Goal: Download file/media

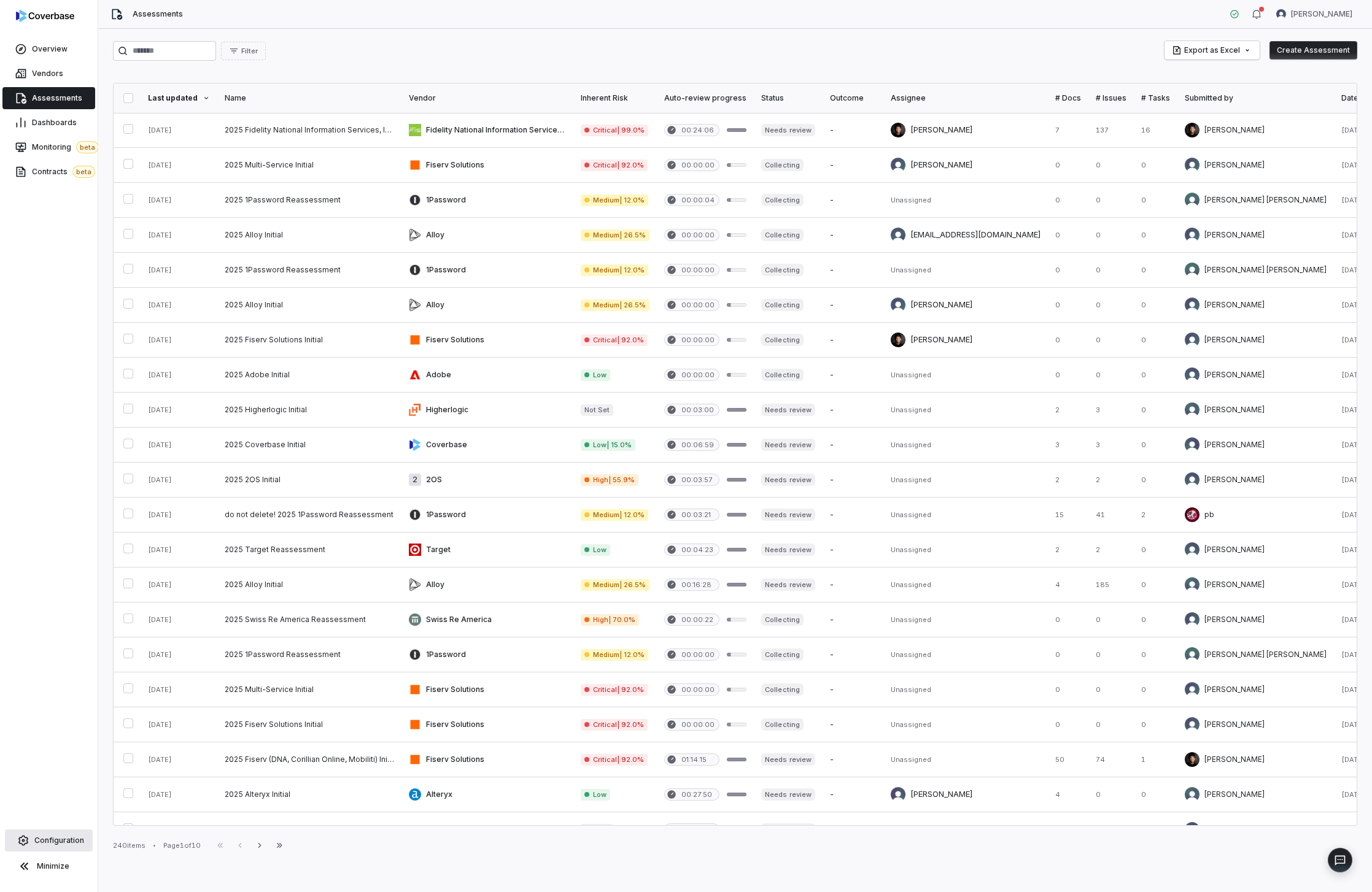
click at [54, 838] on span "Configuration" at bounding box center [59, 841] width 50 height 10
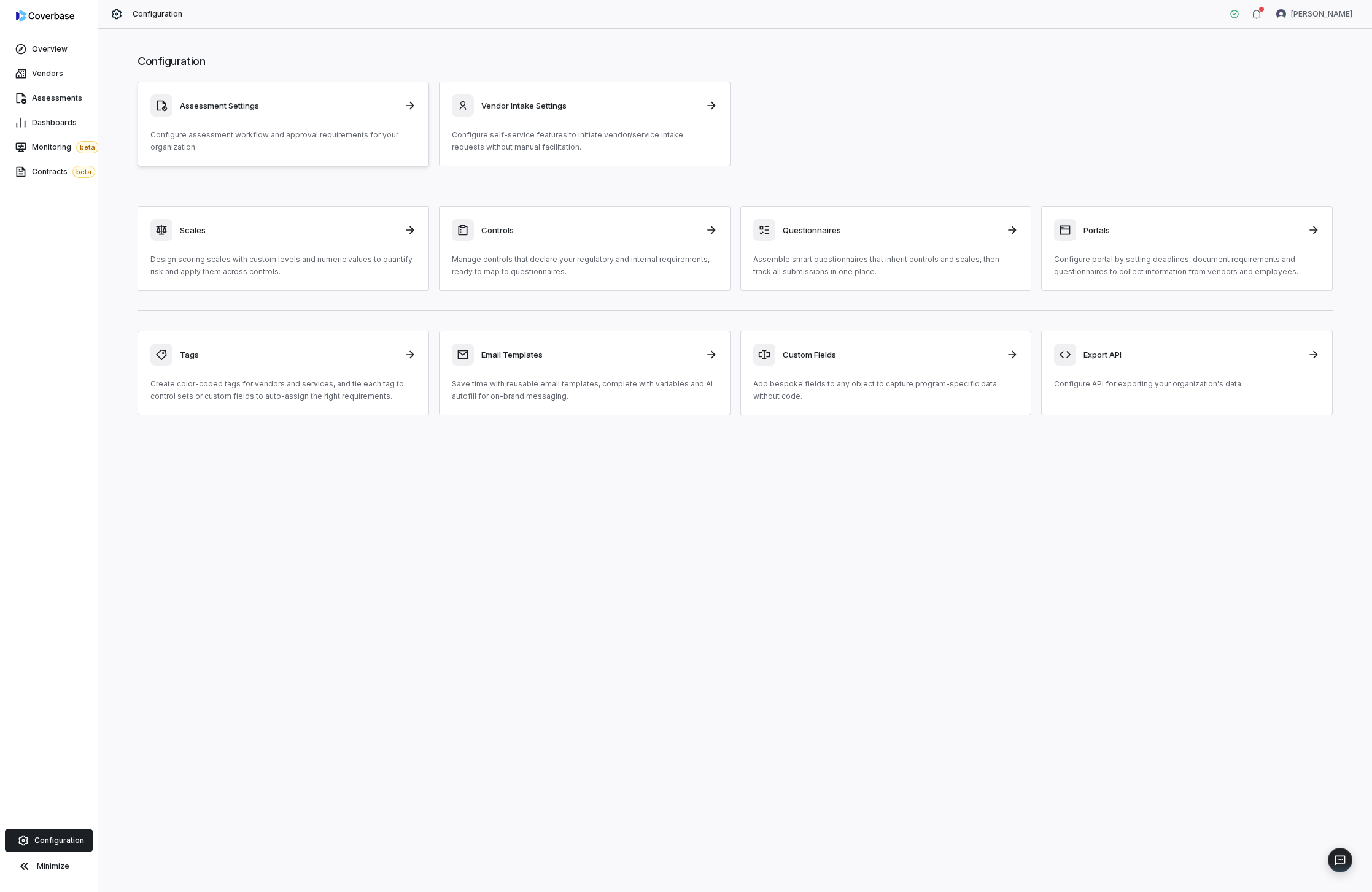
click at [264, 113] on div "Assessment Settings" at bounding box center [283, 105] width 265 height 22
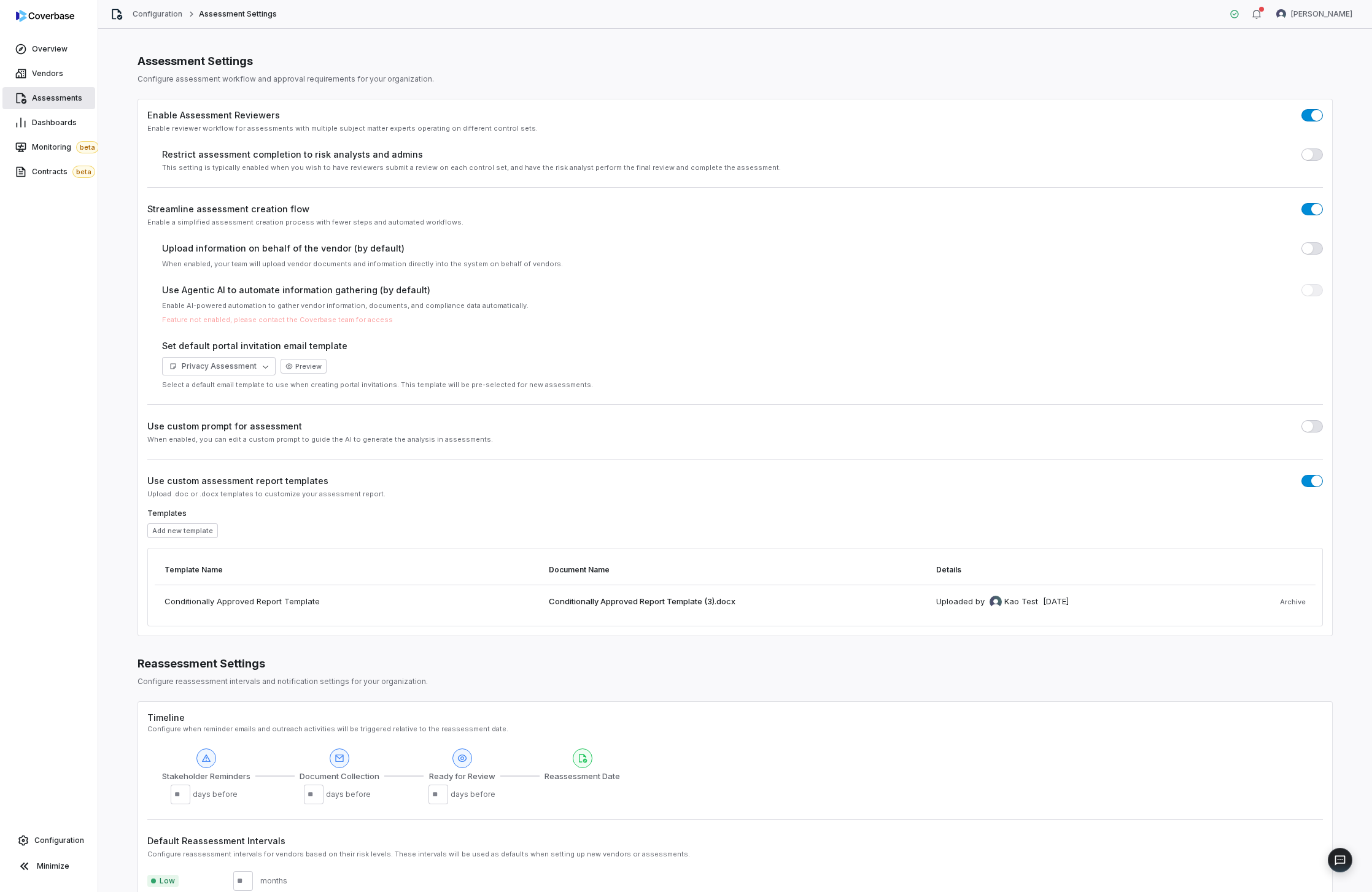
click at [35, 92] on link "Assessments" at bounding box center [49, 98] width 92 height 22
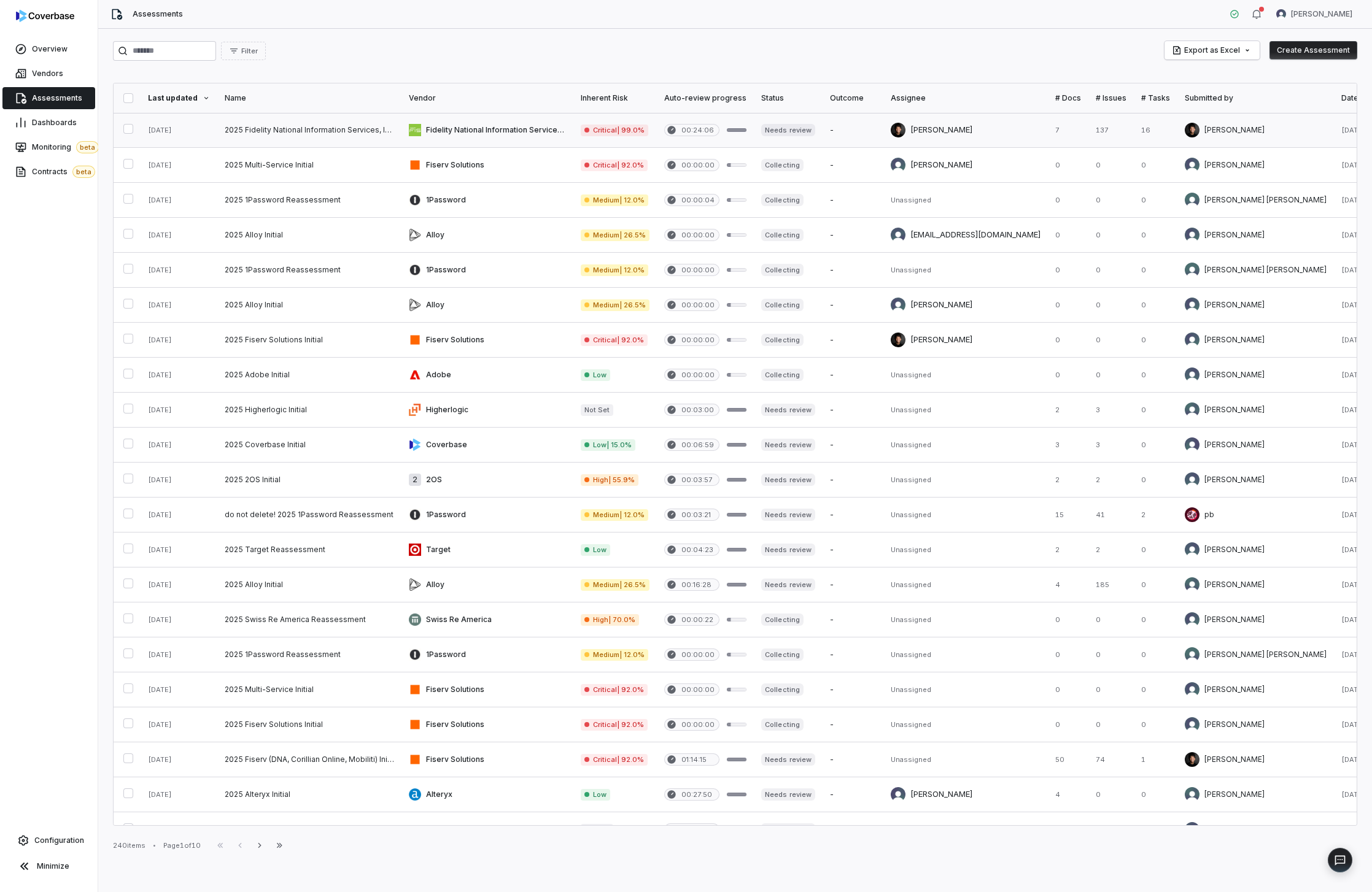
click at [324, 138] on link at bounding box center [309, 129] width 184 height 34
click at [341, 122] on link at bounding box center [309, 129] width 184 height 34
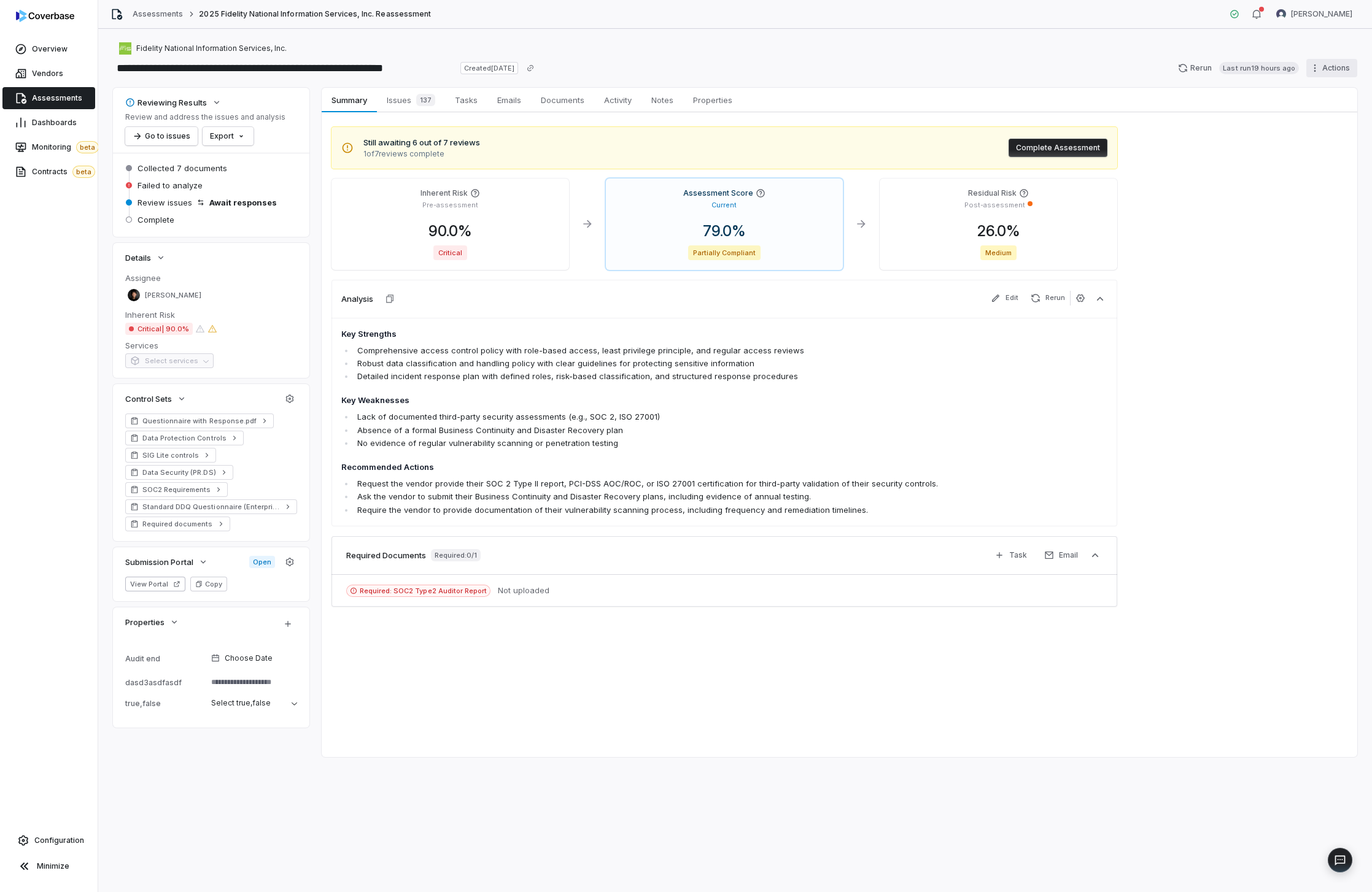
click at [1335, 71] on html "**********" at bounding box center [686, 446] width 1372 height 892
click at [1214, 178] on div "Export as Word" at bounding box center [1217, 183] width 88 height 19
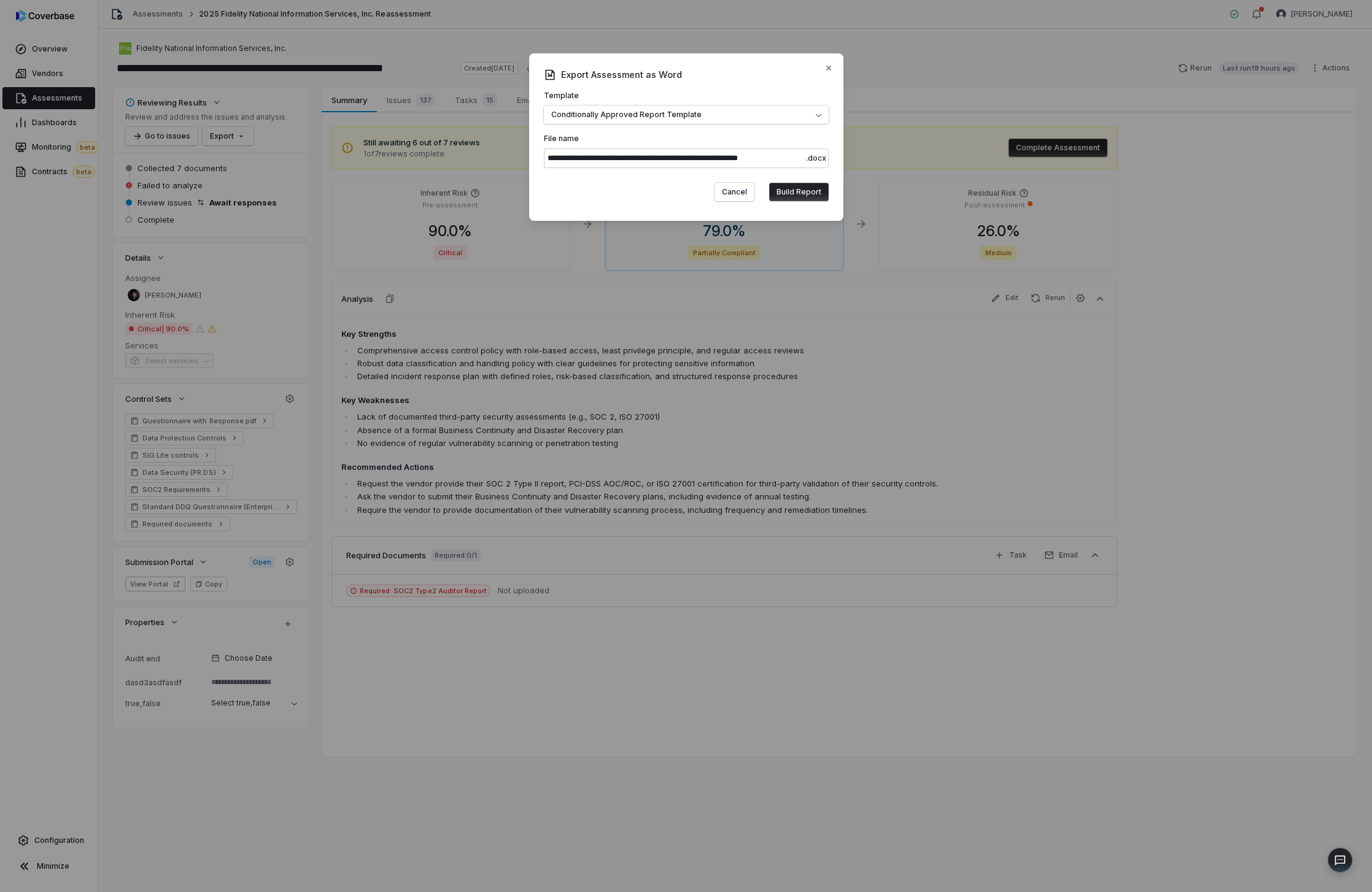
click at [787, 190] on button "Build Report" at bounding box center [798, 192] width 60 height 18
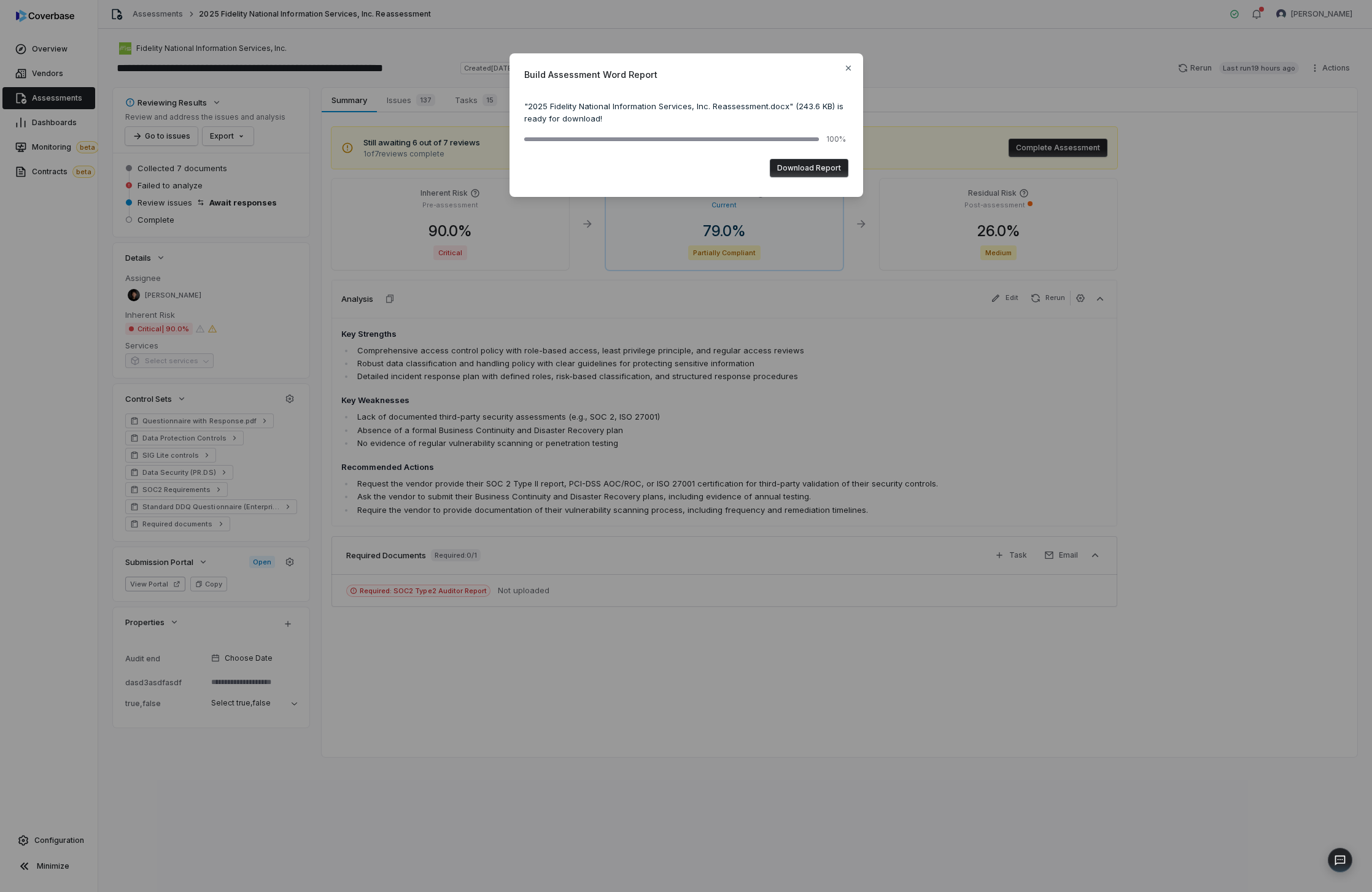
click at [802, 176] on button "Download Report" at bounding box center [809, 168] width 79 height 18
click at [260, 33] on div "Build Assessment Word Report " 2025 Fidelity National Information Services, Inc…" at bounding box center [686, 125] width 1372 height 250
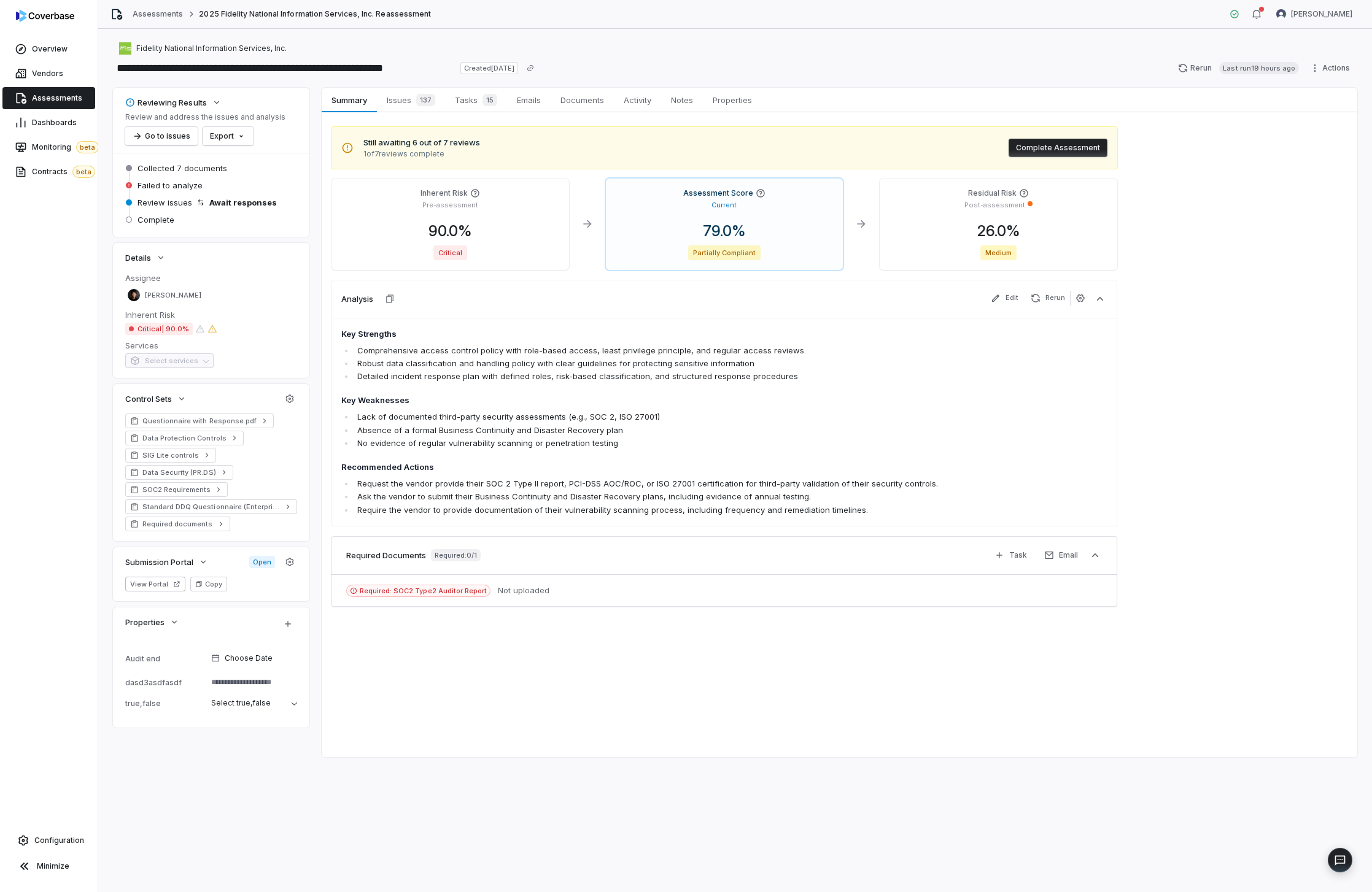
click at [1035, 49] on div "Fidelity National Information Services, Inc." at bounding box center [734, 49] width 1244 height 15
type textarea "*"
